Goal: Find specific page/section: Find specific page/section

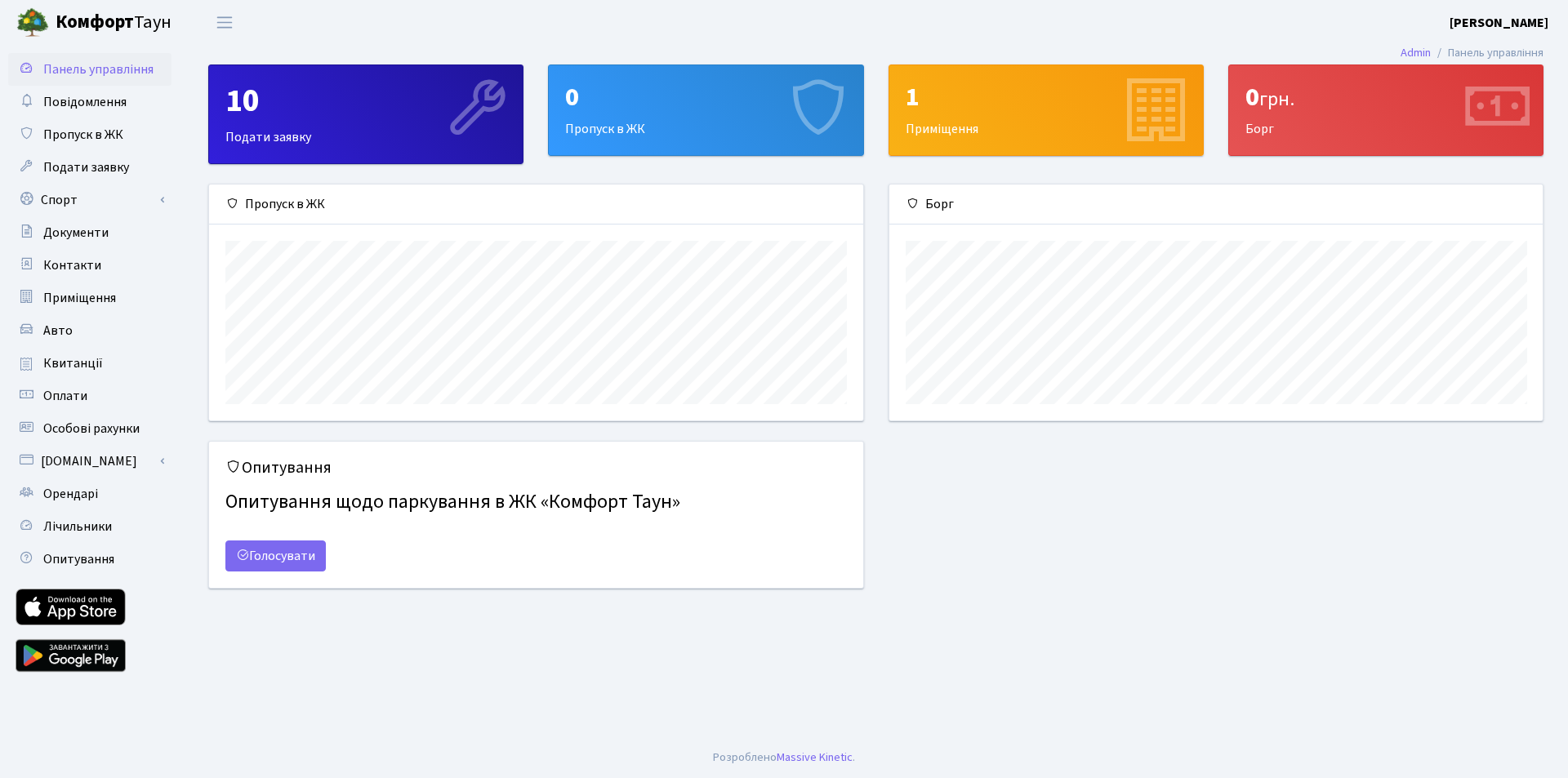
scroll to position [236, 653]
click at [89, 363] on span "Квитанції" at bounding box center [73, 364] width 60 height 18
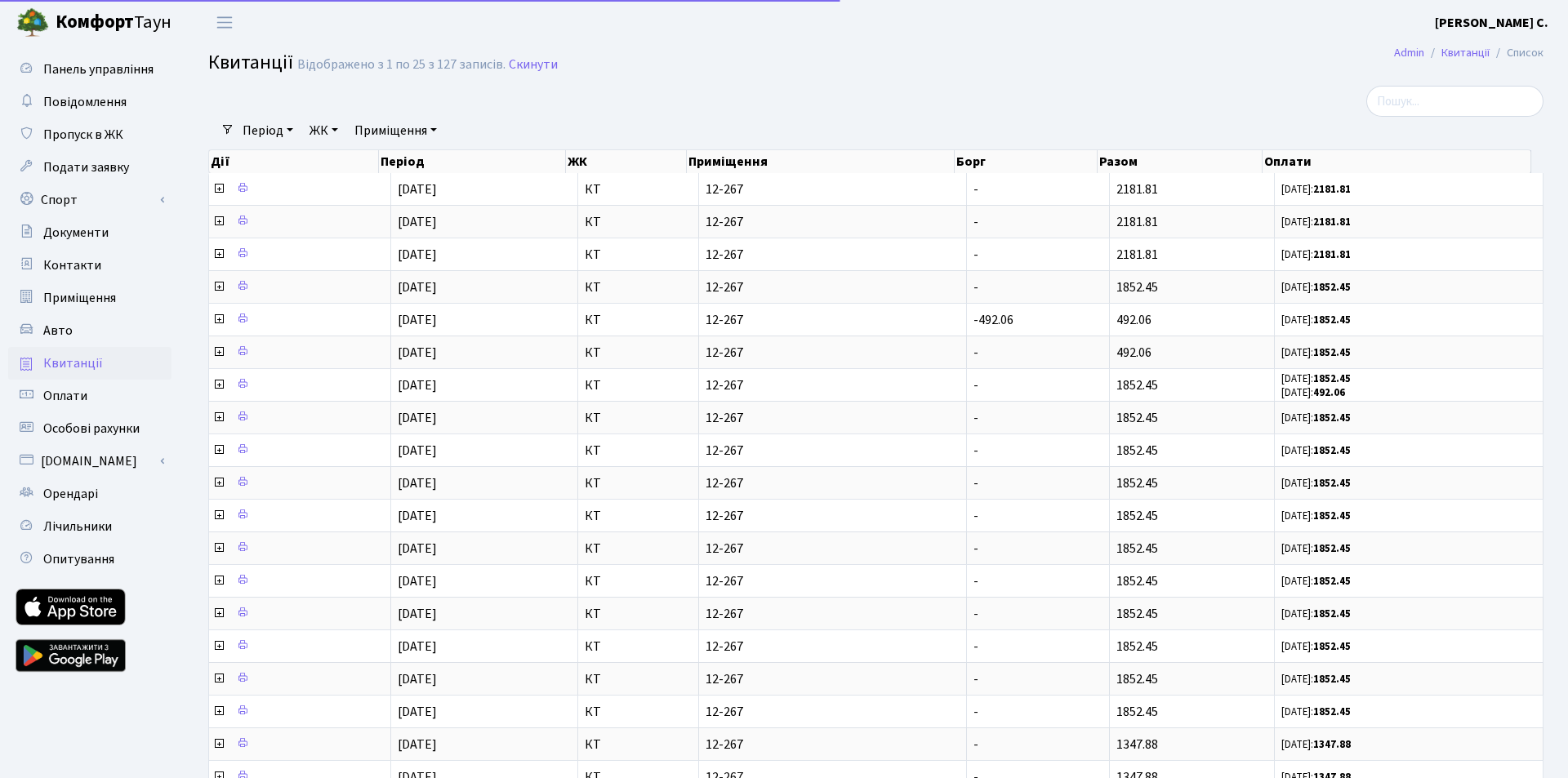
select select "25"
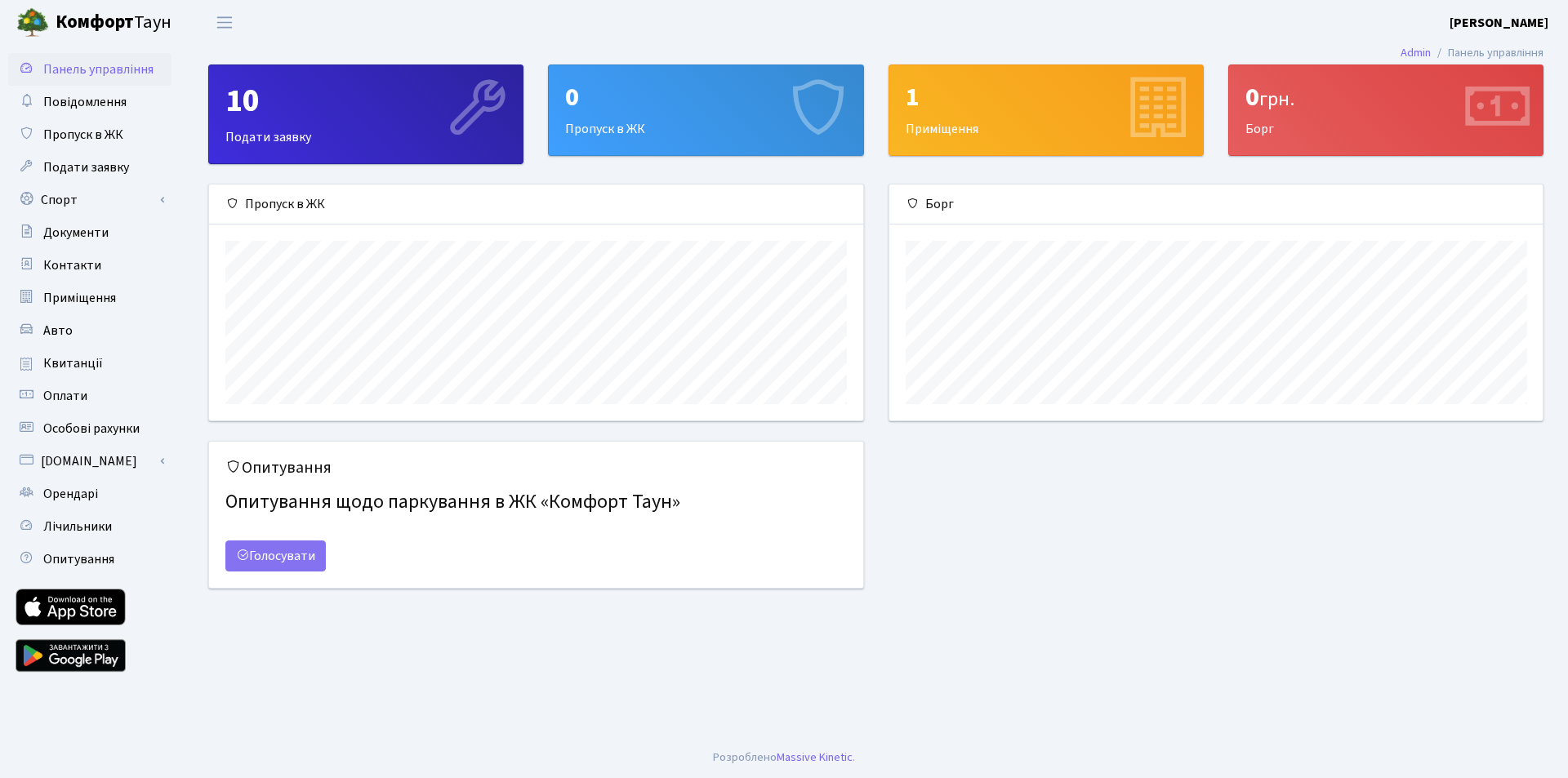
scroll to position [236, 653]
